Goal: Task Accomplishment & Management: Use online tool/utility

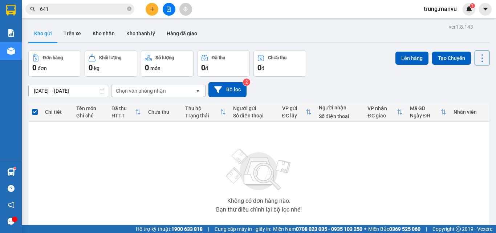
click at [172, 8] on button at bounding box center [169, 9] width 13 height 13
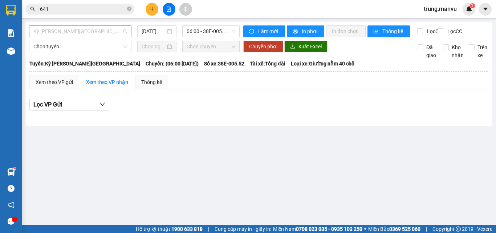
click at [74, 33] on span "Kỳ [PERSON_NAME][GEOGRAPHIC_DATA]" at bounding box center [80, 31] width 94 height 11
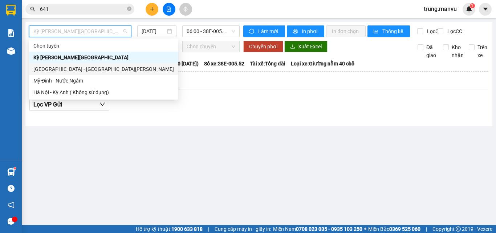
click at [64, 70] on div "[GEOGRAPHIC_DATA] - [GEOGRAPHIC_DATA][PERSON_NAME]" at bounding box center [103, 69] width 141 height 8
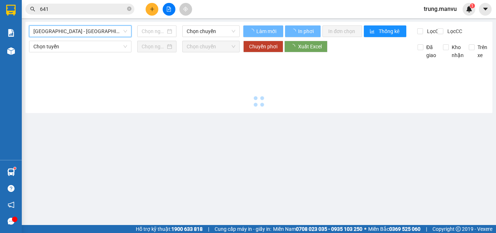
type input "[DATE]"
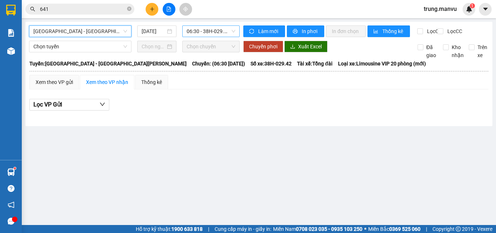
click at [205, 30] on span "06:30 - 38H-029.42" at bounding box center [211, 31] width 49 height 11
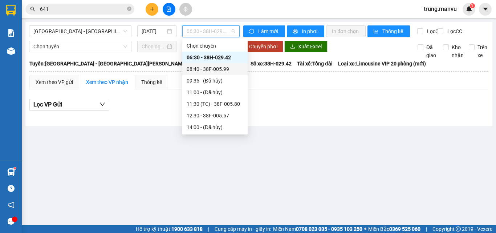
click at [219, 71] on div "08:40 - 38F-005.99" at bounding box center [215, 69] width 57 height 8
